Goal: Transaction & Acquisition: Purchase product/service

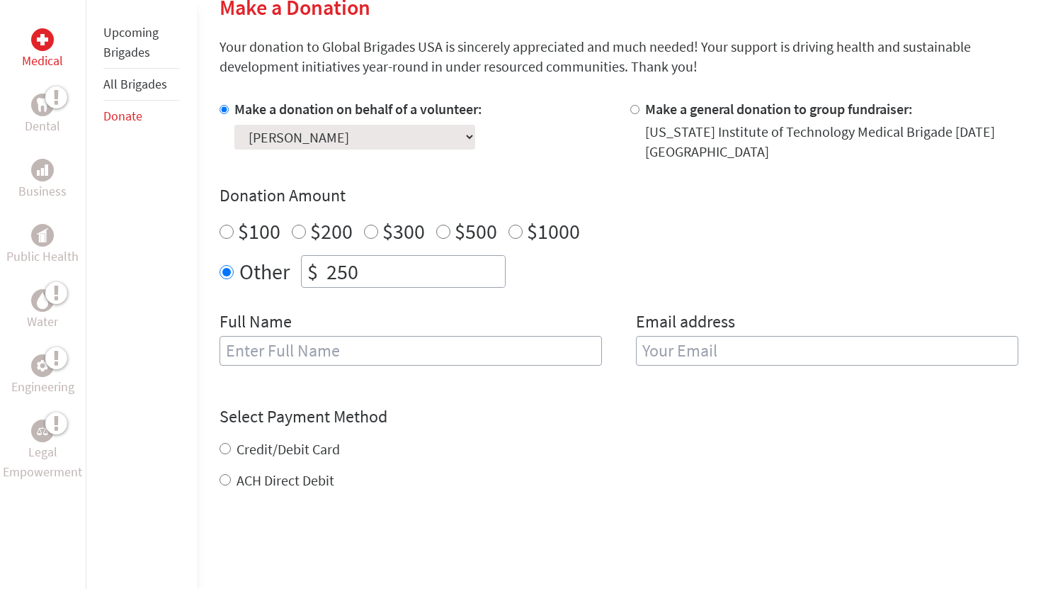
scroll to position [379, 0]
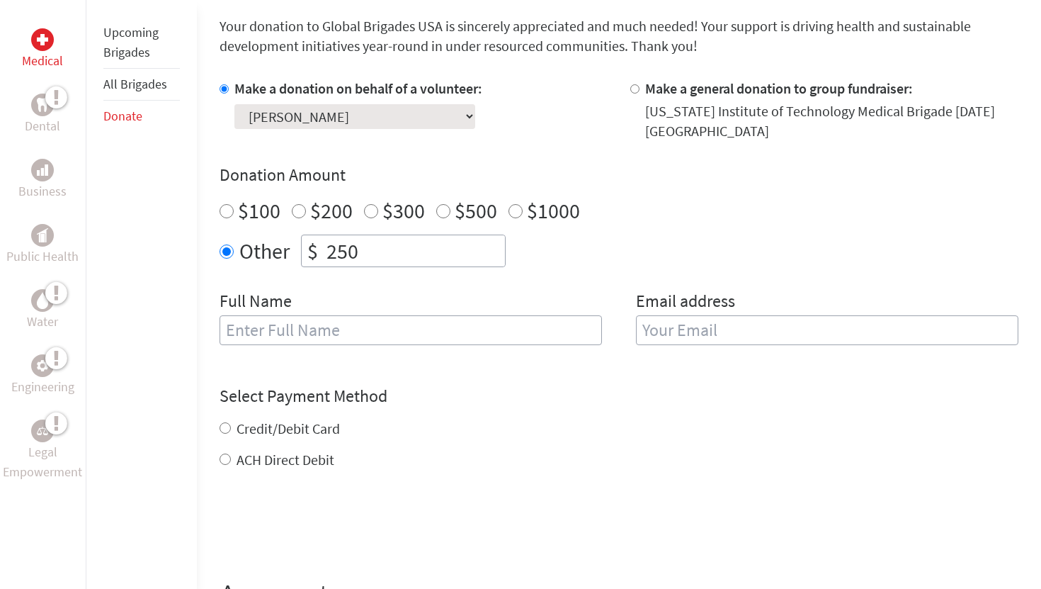
click at [564, 323] on input "text" at bounding box center [411, 330] width 382 height 30
click at [810, 173] on h4 "Donation Amount" at bounding box center [619, 175] width 799 height 23
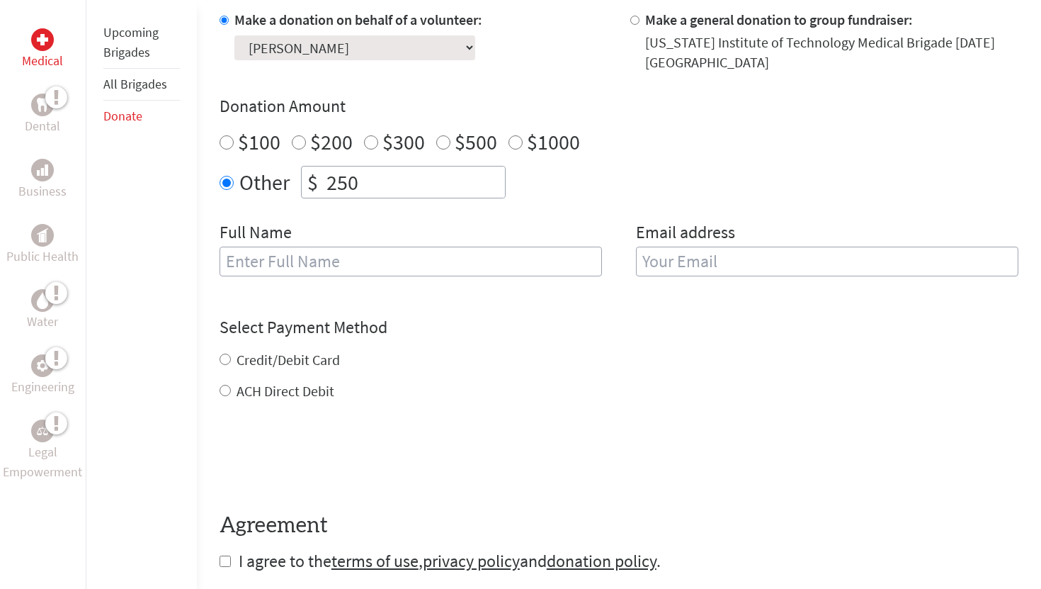
scroll to position [445, 0]
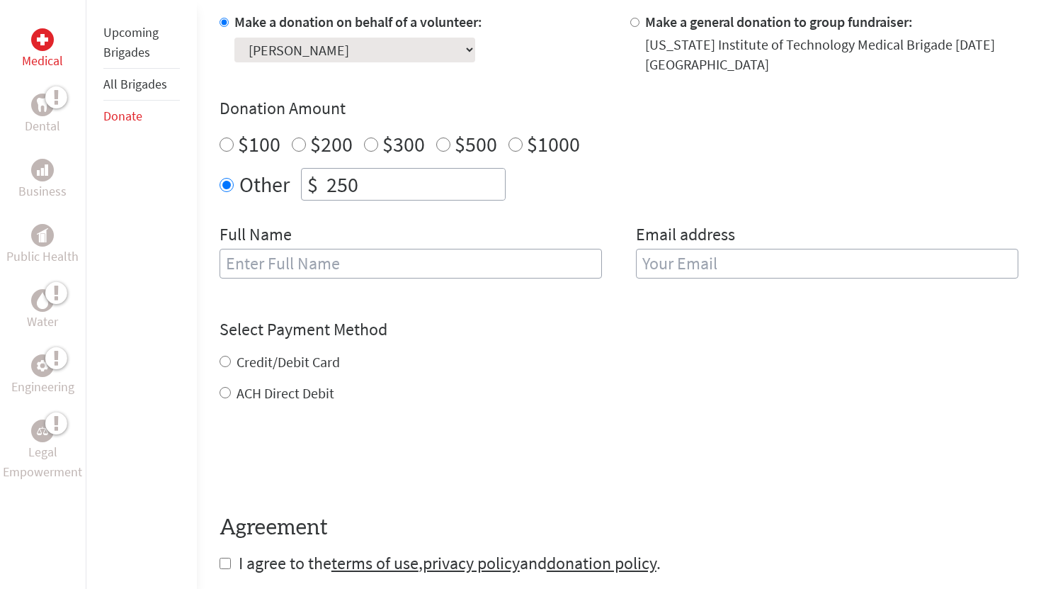
click at [539, 254] on input "text" at bounding box center [411, 264] width 382 height 30
type input "Shenaz"
type input "D"
click at [464, 269] on input "Shenaz" at bounding box center [411, 264] width 382 height 30
type input "[PERSON_NAME]"
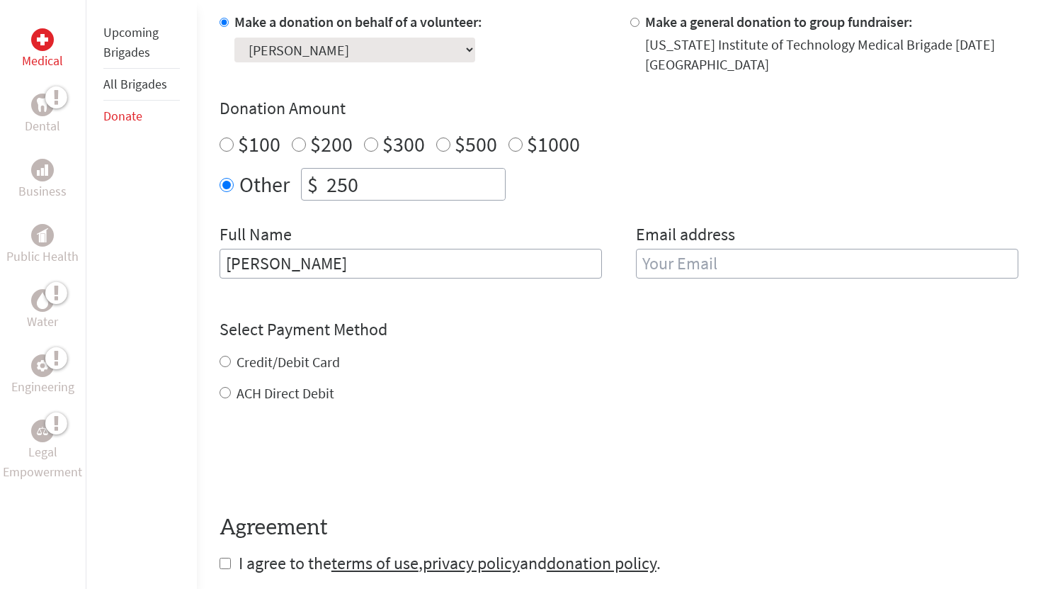
click at [709, 256] on input "email" at bounding box center [827, 264] width 382 height 30
click at [776, 266] on input "[EMAIL_ADDRESS][DOMAIN_NAME]" at bounding box center [827, 264] width 382 height 30
type input "[EMAIL_ADDRESS][DOMAIN_NAME]"
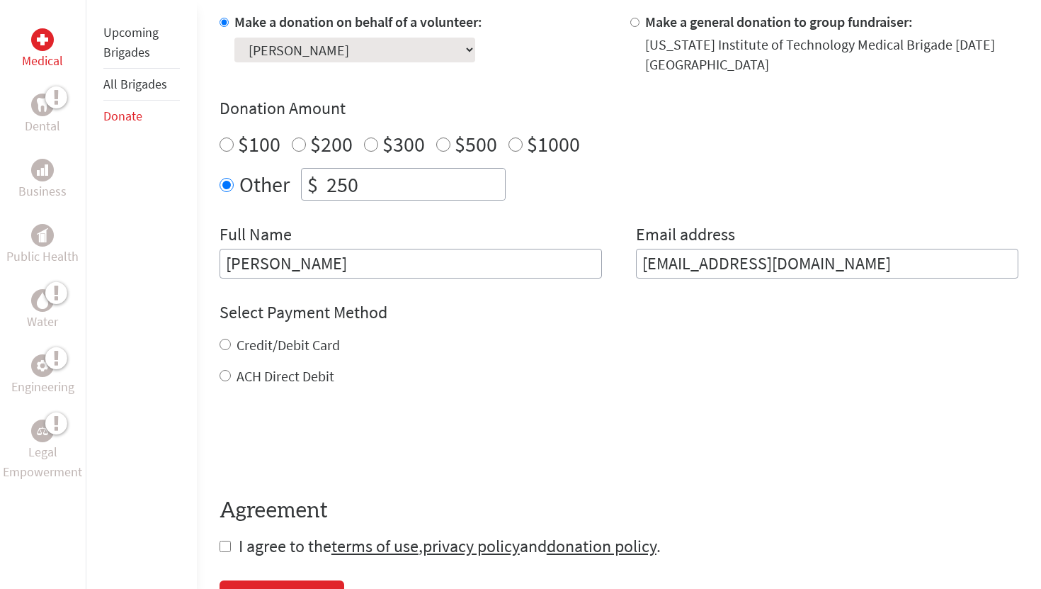
click at [312, 363] on div "Credit/Debit Card ACH Direct Debit" at bounding box center [619, 360] width 799 height 51
click at [227, 344] on input "Credit/Debit Card" at bounding box center [225, 344] width 11 height 11
radio input "true"
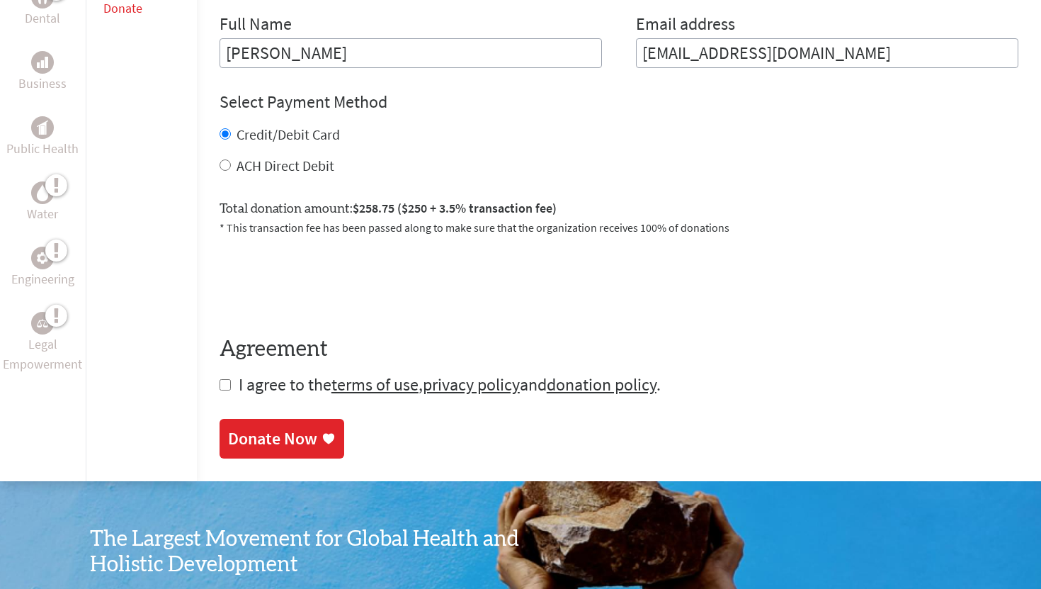
scroll to position [660, 0]
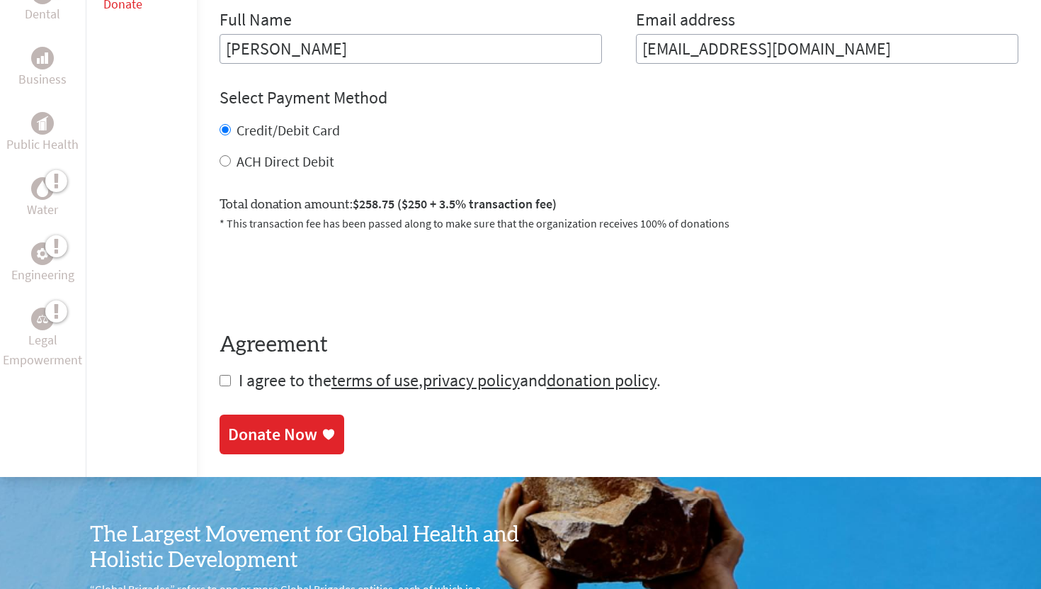
click at [222, 374] on form "Make a donation on behalf of a volunteer: Select a volunteer... [PERSON_NAME] […" at bounding box center [619, 94] width 799 height 594
click at [222, 378] on input "checkbox" at bounding box center [225, 380] width 11 height 11
checkbox input "true"
